Goal: Task Accomplishment & Management: Manage account settings

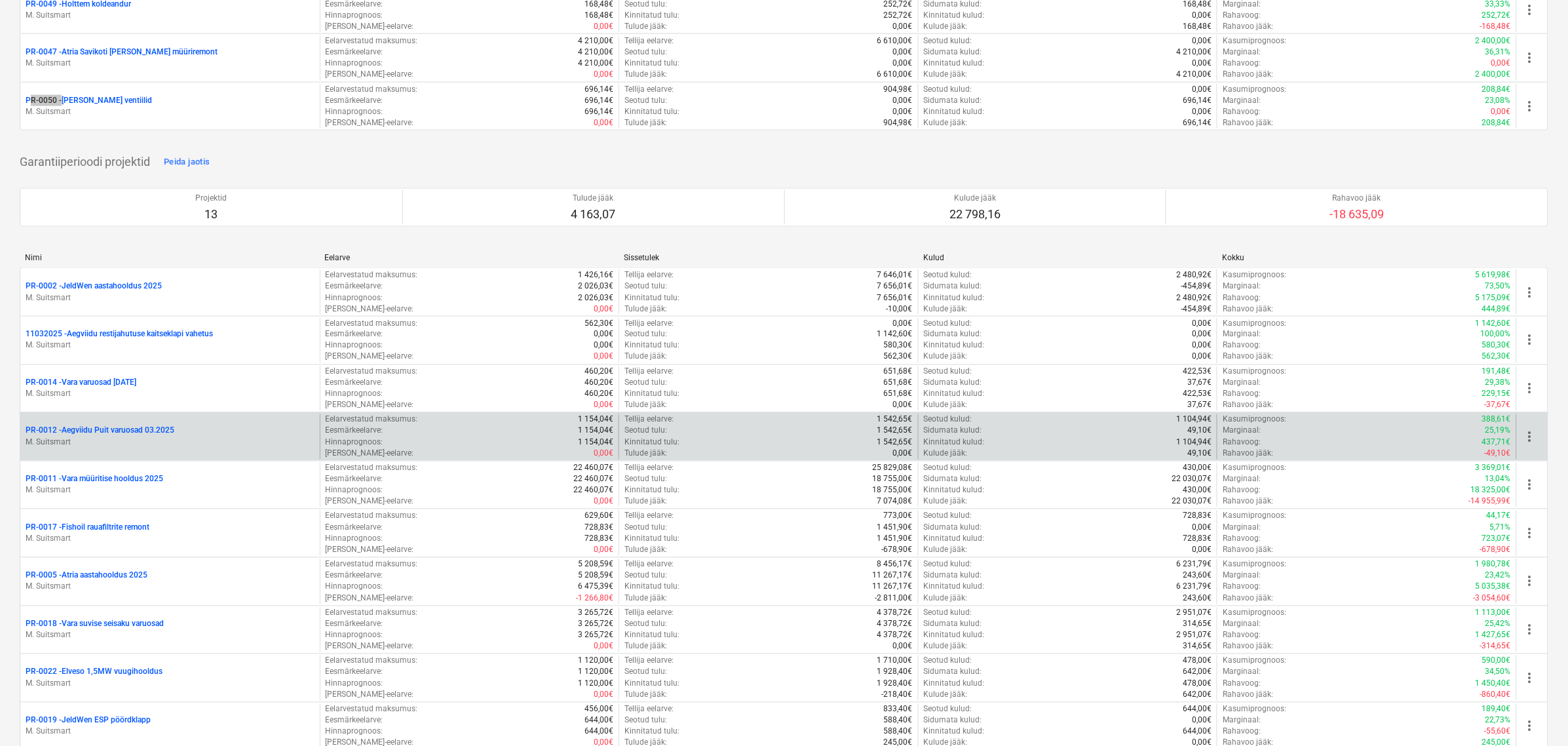
scroll to position [737, 0]
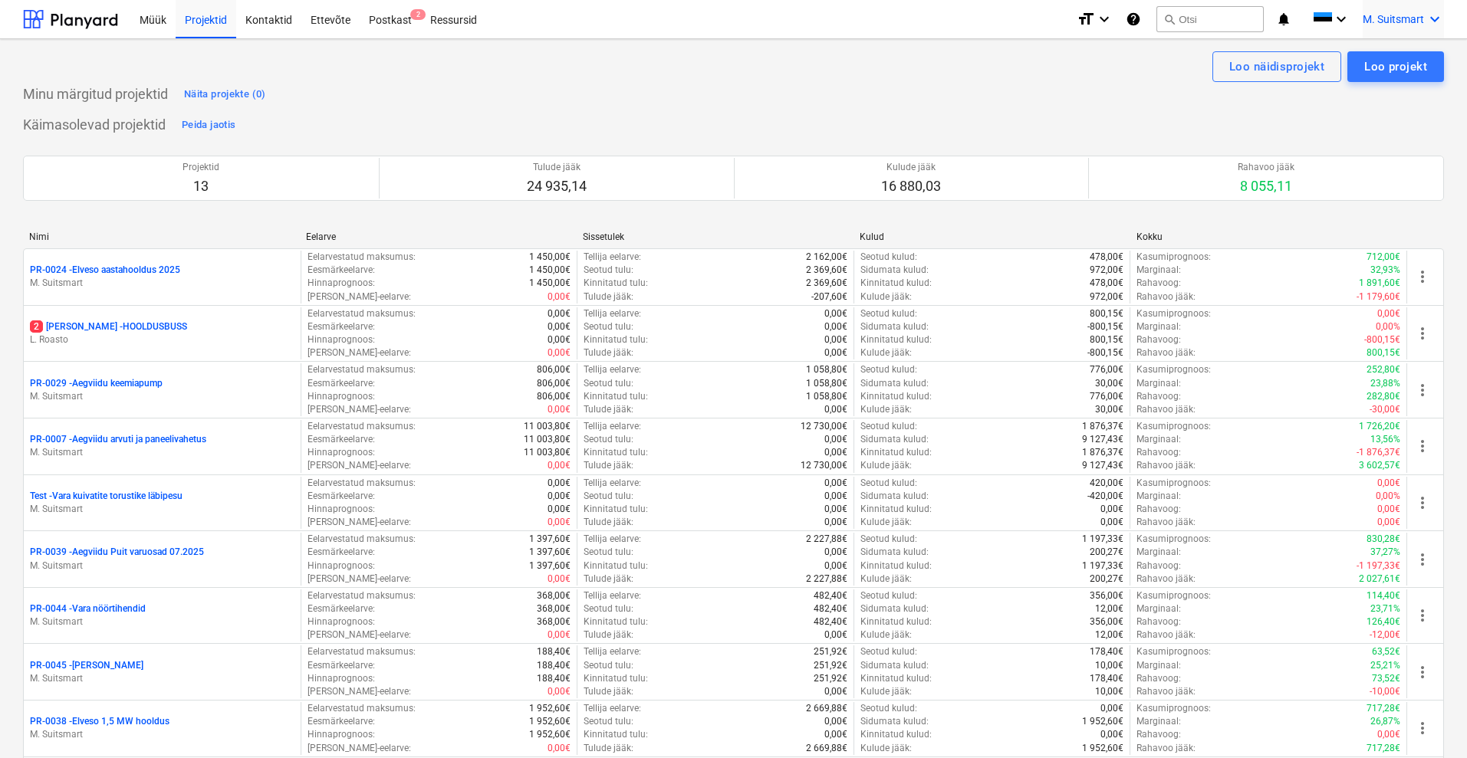
click at [1392, 8] on div "M. Suitsmart keyboard_arrow_down" at bounding box center [1403, 19] width 81 height 38
click at [1373, 62] on div "MS Novel Engineering OÜ" at bounding box center [1369, 64] width 130 height 21
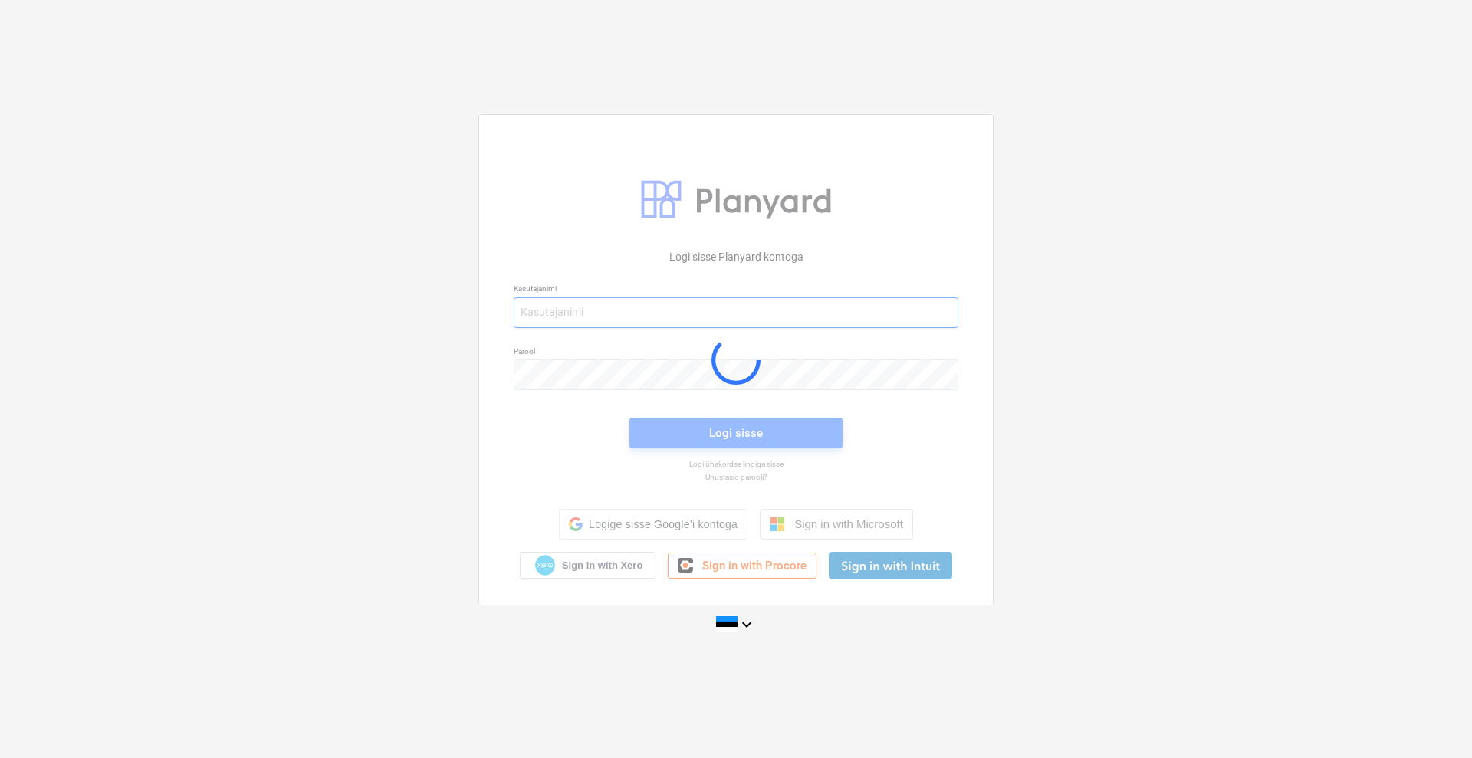
type input "[EMAIL_ADDRESS][DOMAIN_NAME]"
